Goal: Information Seeking & Learning: Learn about a topic

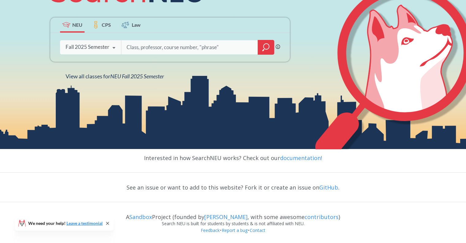
scroll to position [103, 0]
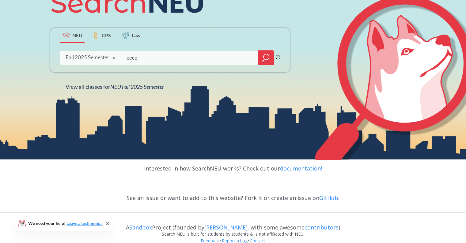
type input "eece"
click at [269, 58] on icon "magnifying glass" at bounding box center [267, 57] width 6 height 6
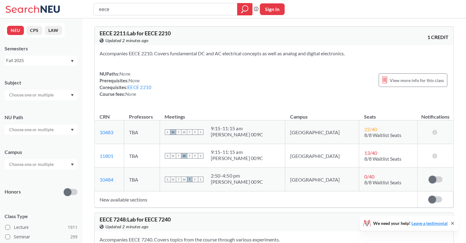
click at [26, 101] on div "Subject NU Path Campus Honors Class Type Lecture 1911 Seminar 299 Individual In…" at bounding box center [41, 212] width 73 height 278
click at [26, 99] on div at bounding box center [41, 95] width 73 height 10
click at [32, 138] on div "EECE ( 72 )" at bounding box center [42, 139] width 69 height 7
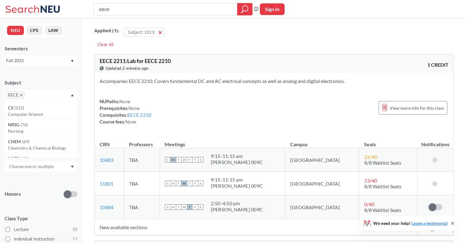
click at [42, 82] on div "Subject" at bounding box center [41, 82] width 73 height 7
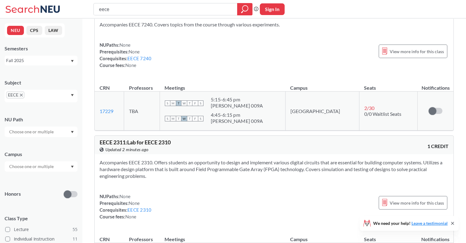
scroll to position [251, 0]
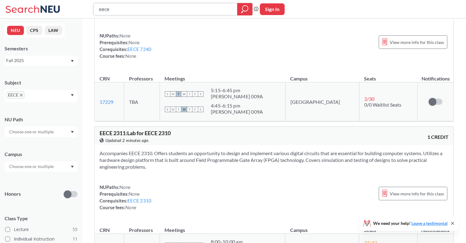
click at [124, 12] on input "eece" at bounding box center [165, 9] width 135 height 10
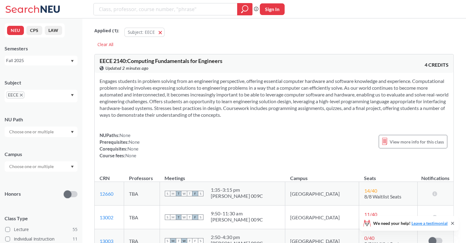
click at [40, 166] on input "text" at bounding box center [32, 166] width 52 height 7
click at [30, 208] on div "Online ( 11 )" at bounding box center [41, 213] width 73 height 17
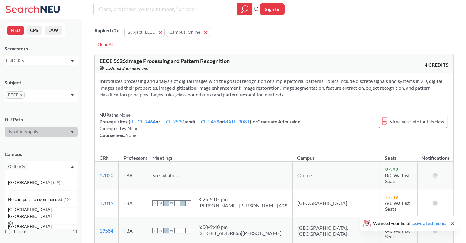
click at [174, 120] on link "EECE 2520" at bounding box center [172, 122] width 24 height 6
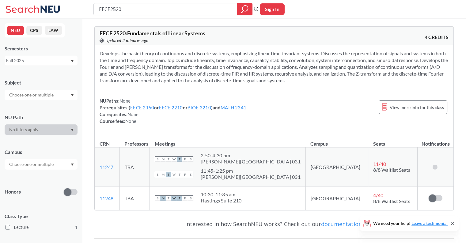
drag, startPoint x: 140, startPoint y: 10, endPoint x: 42, endPoint y: 6, distance: 98.2
click at [42, 6] on div "EECE2520 Phrase search guarantees the exact search appears in the results. Ex. …" at bounding box center [233, 9] width 466 height 18
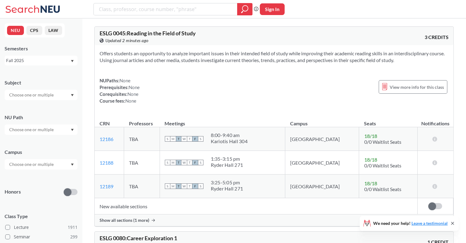
click at [49, 97] on input "text" at bounding box center [32, 94] width 52 height 7
type input "eec"
click at [44, 109] on p "Electrical and Comp Engineerng" at bounding box center [42, 112] width 69 height 6
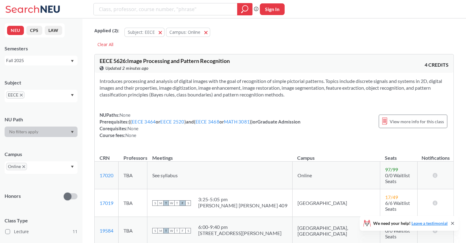
click at [29, 182] on div "Honors" at bounding box center [41, 192] width 73 height 22
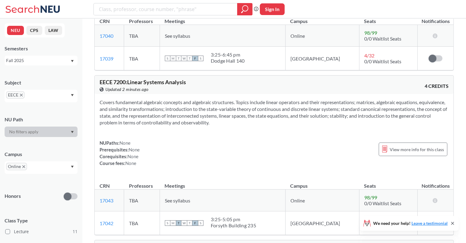
scroll to position [733, 0]
click at [402, 145] on span "View more info for this class" at bounding box center [417, 149] width 54 height 8
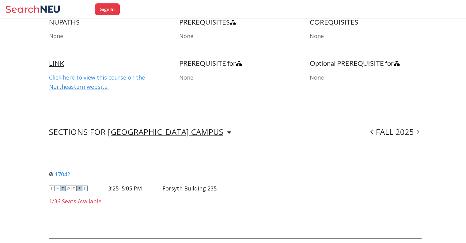
scroll to position [366, 0]
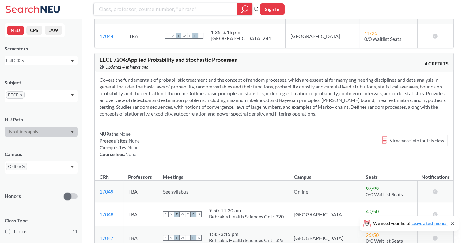
scroll to position [1090, 0]
click at [23, 168] on span "Online" at bounding box center [16, 166] width 21 height 7
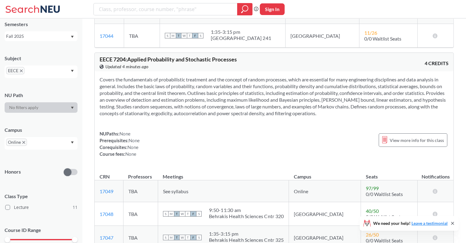
scroll to position [25, 0]
click at [75, 168] on label at bounding box center [71, 171] width 14 height 6
click at [64, 157] on input "checkbox" at bounding box center [64, 157] width 0 height 0
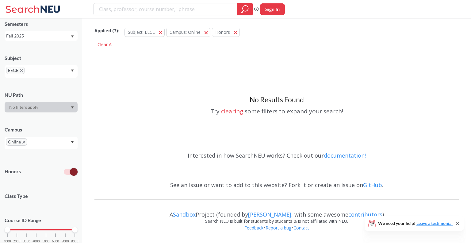
click at [25, 142] on span "Online" at bounding box center [16, 141] width 21 height 7
click at [38, 141] on input "text" at bounding box center [38, 143] width 18 height 7
click at [203, 34] on button "Campus: Online Online" at bounding box center [188, 32] width 44 height 9
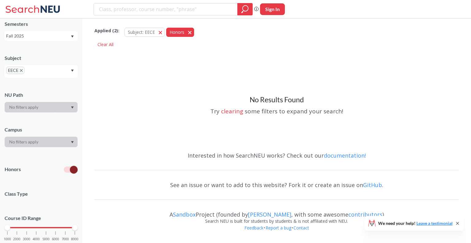
click at [190, 34] on button "Honors Honors" at bounding box center [180, 32] width 28 height 9
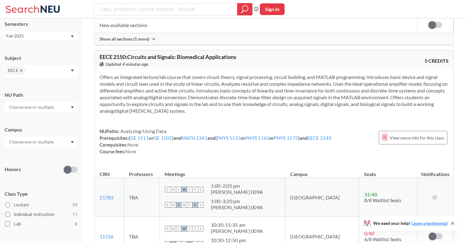
click at [202, 102] on section "Offers an integrated lecture/lab course that covers circuit theory, signal proc…" at bounding box center [274, 94] width 349 height 40
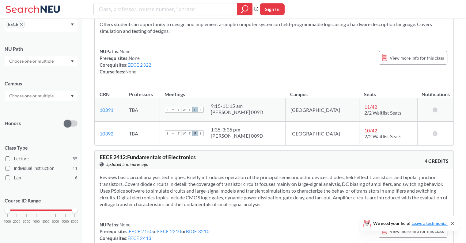
scroll to position [1759, 0]
click at [163, 157] on div "EECE 2412 : Fundamentals of Electronics View this course on Banner. Updated 5 m…" at bounding box center [274, 159] width 359 height 18
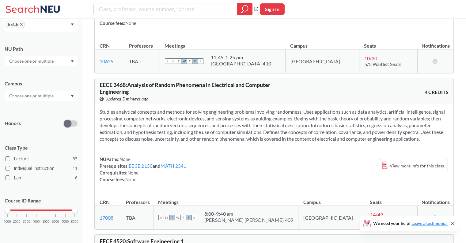
scroll to position [3678, 0]
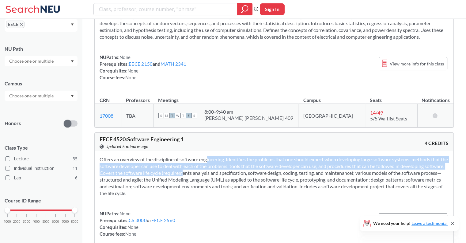
drag, startPoint x: 197, startPoint y: 154, endPoint x: 194, endPoint y: 179, distance: 25.0
click at [194, 179] on div "Offers an overview of the discipline of software engineering. Identifies the pr…" at bounding box center [274, 199] width 359 height 96
click at [194, 179] on section "Offers an overview of the discipline of software engineering. Identifies the pr…" at bounding box center [274, 176] width 349 height 40
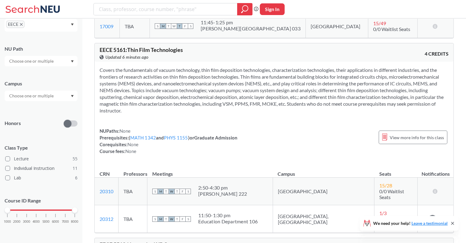
scroll to position [4753, 0]
click at [145, 138] on link "MATH 1342" at bounding box center [143, 137] width 26 height 6
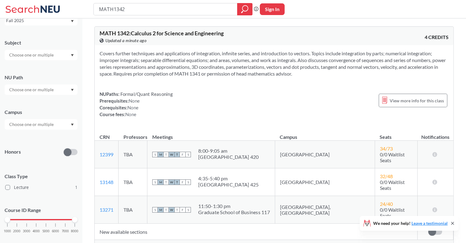
scroll to position [49, 0]
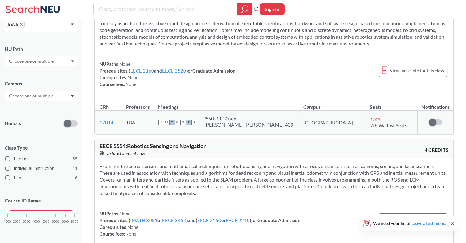
scroll to position [5379, 0]
click at [289, 114] on div "S M T W T F S 9:50 - 11:30 am [PERSON_NAME][GEOGRAPHIC_DATA][PERSON_NAME] 409" at bounding box center [226, 120] width 135 height 13
drag, startPoint x: 281, startPoint y: 90, endPoint x: 210, endPoint y: 157, distance: 97.4
click at [210, 162] on section "Examines the actual sensors and mathematical techniques for robotic sensing and…" at bounding box center [274, 179] width 349 height 34
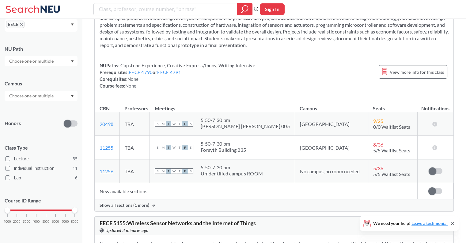
scroll to position [4408, 0]
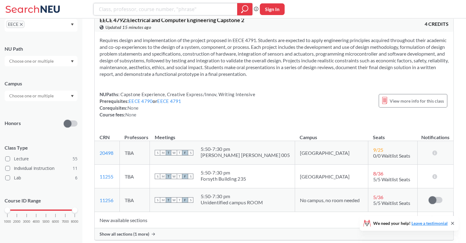
click at [144, 10] on input "search" at bounding box center [165, 9] width 135 height 10
type input "5161"
